Goal: Information Seeking & Learning: Learn about a topic

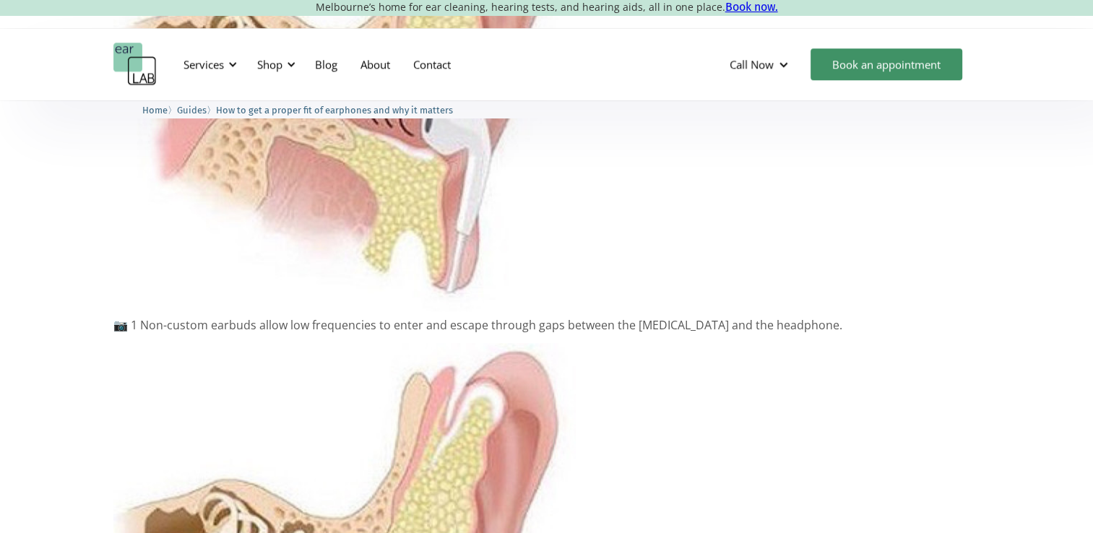
scroll to position [1285, 0]
drag, startPoint x: 229, startPoint y: 324, endPoint x: 289, endPoint y: 332, distance: 60.5
click at [289, 332] on p "📷 1 Non-custom earbuds allow low frequencies to enter and escape through gaps b…" at bounding box center [546, 325] width 867 height 14
drag, startPoint x: 289, startPoint y: 332, endPoint x: 321, endPoint y: 345, distance: 34.6
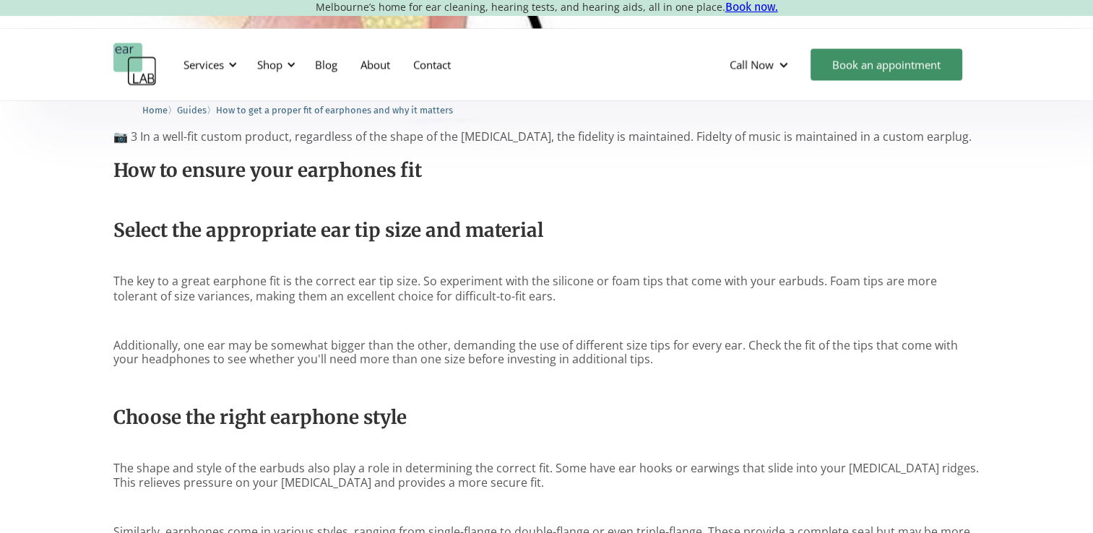
scroll to position [2445, 0]
drag, startPoint x: 217, startPoint y: 285, endPoint x: 361, endPoint y: 270, distance: 144.5
drag, startPoint x: 361, startPoint y: 270, endPoint x: 405, endPoint y: 305, distance: 55.5
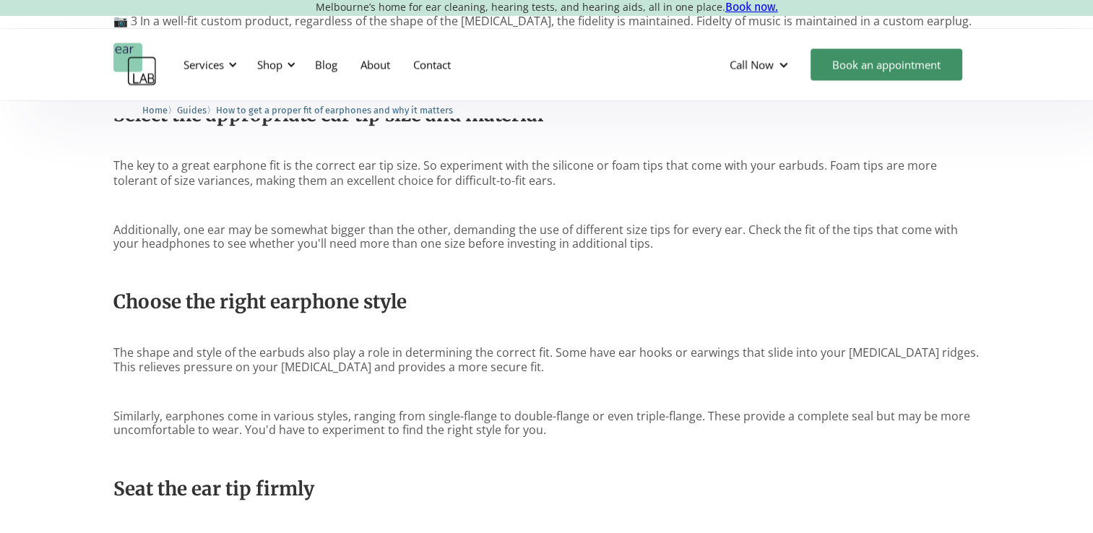
scroll to position [2563, 0]
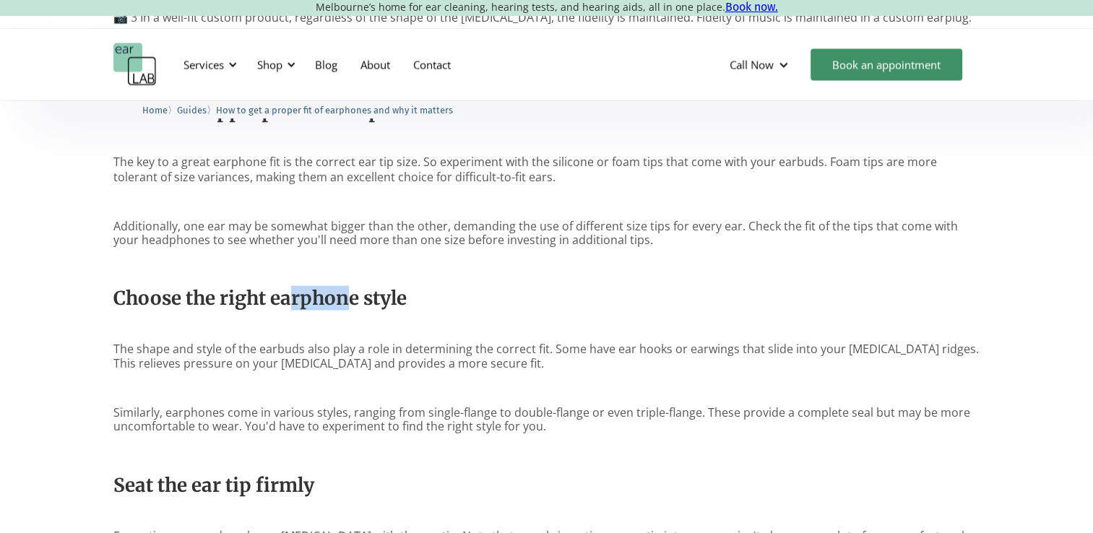
drag, startPoint x: 294, startPoint y: 295, endPoint x: 352, endPoint y: 292, distance: 57.9
click at [352, 292] on strong "Choose the right earphone style" at bounding box center [259, 297] width 293 height 24
drag, startPoint x: 352, startPoint y: 292, endPoint x: 339, endPoint y: 373, distance: 82.0
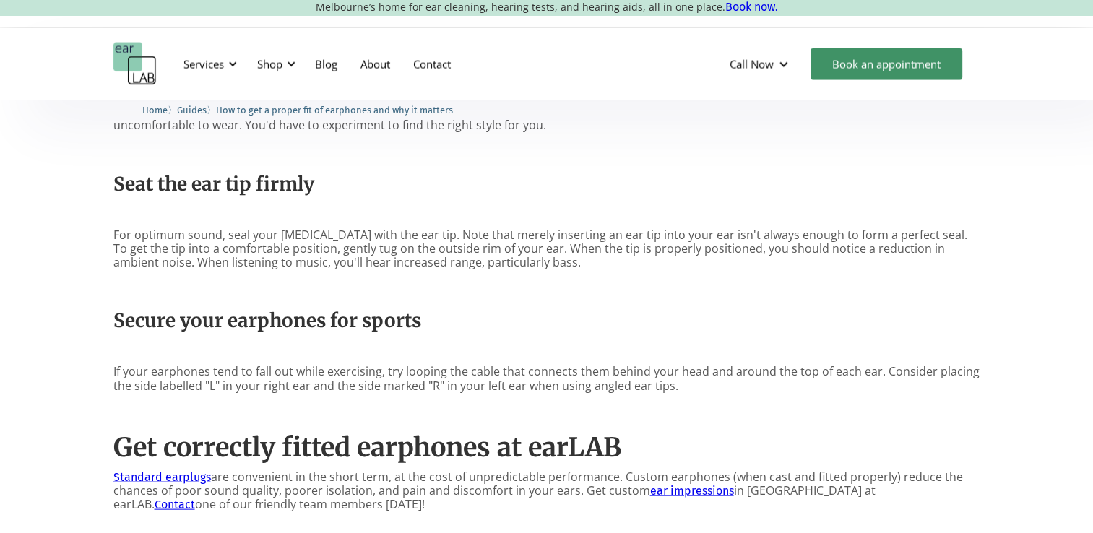
scroll to position [2865, 0]
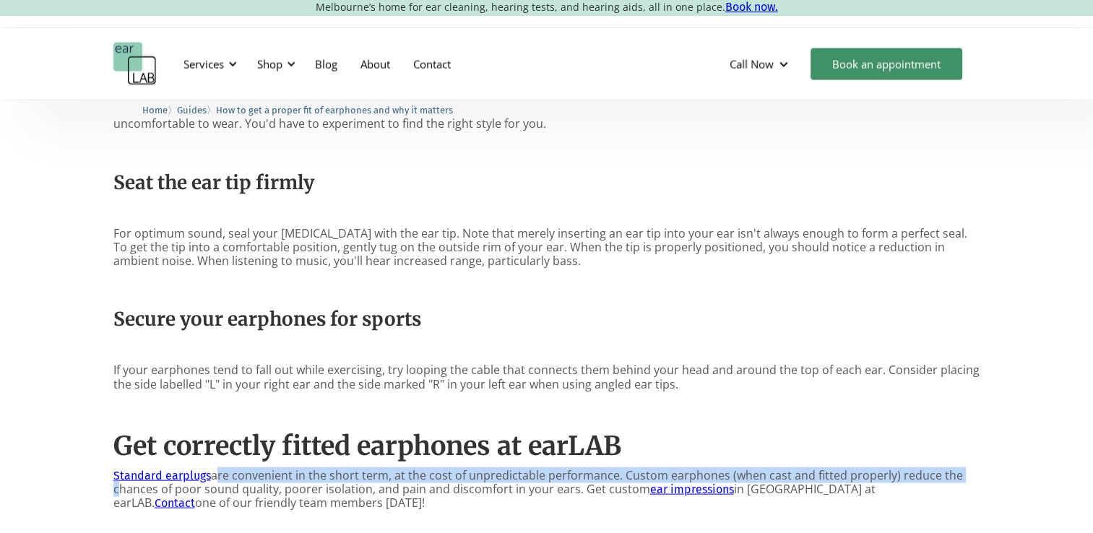
drag, startPoint x: 136, startPoint y: 481, endPoint x: 220, endPoint y: 460, distance: 86.4
